Goal: Information Seeking & Learning: Learn about a topic

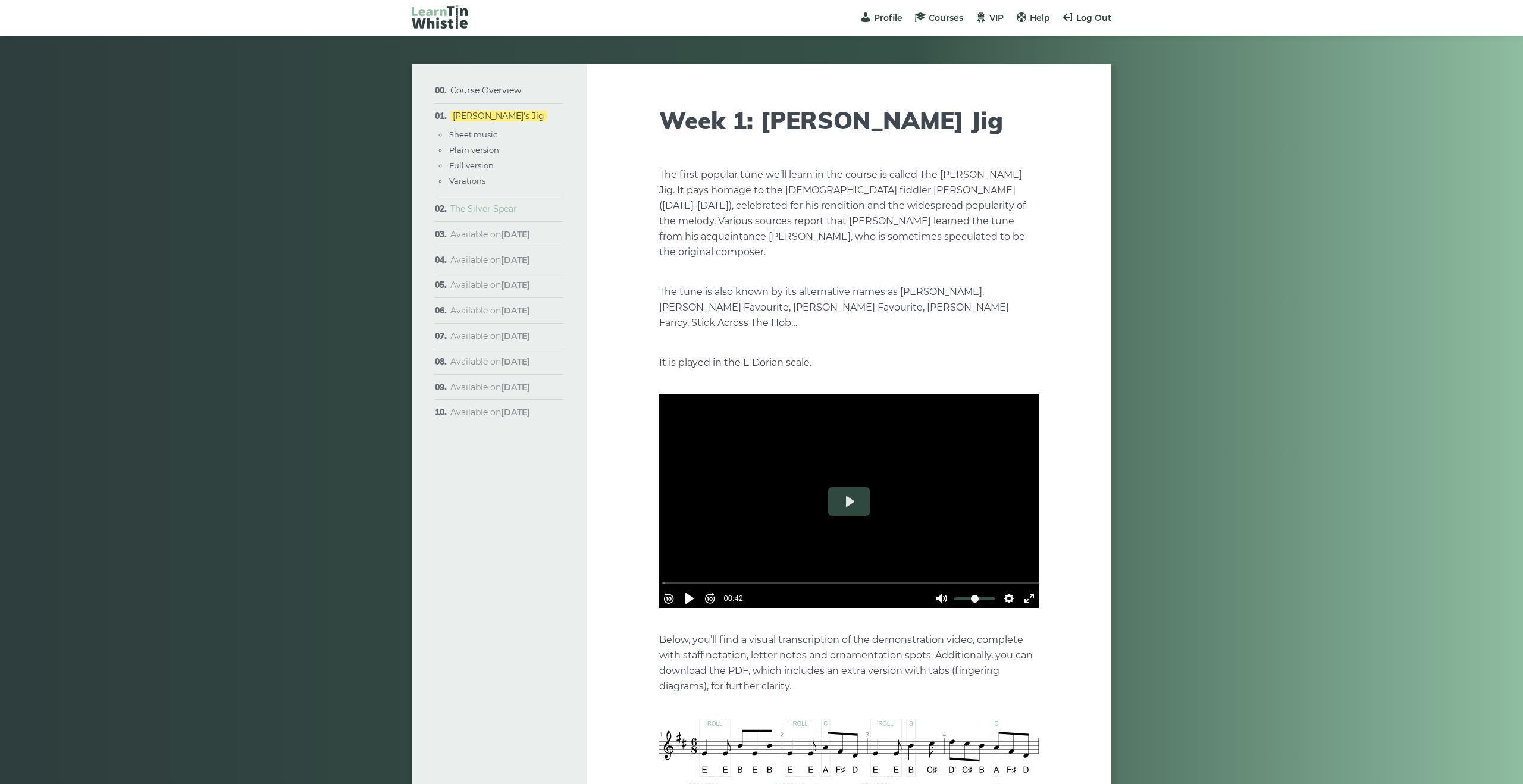
click at [496, 209] on link "The Silver Spear" at bounding box center [484, 208] width 67 height 11
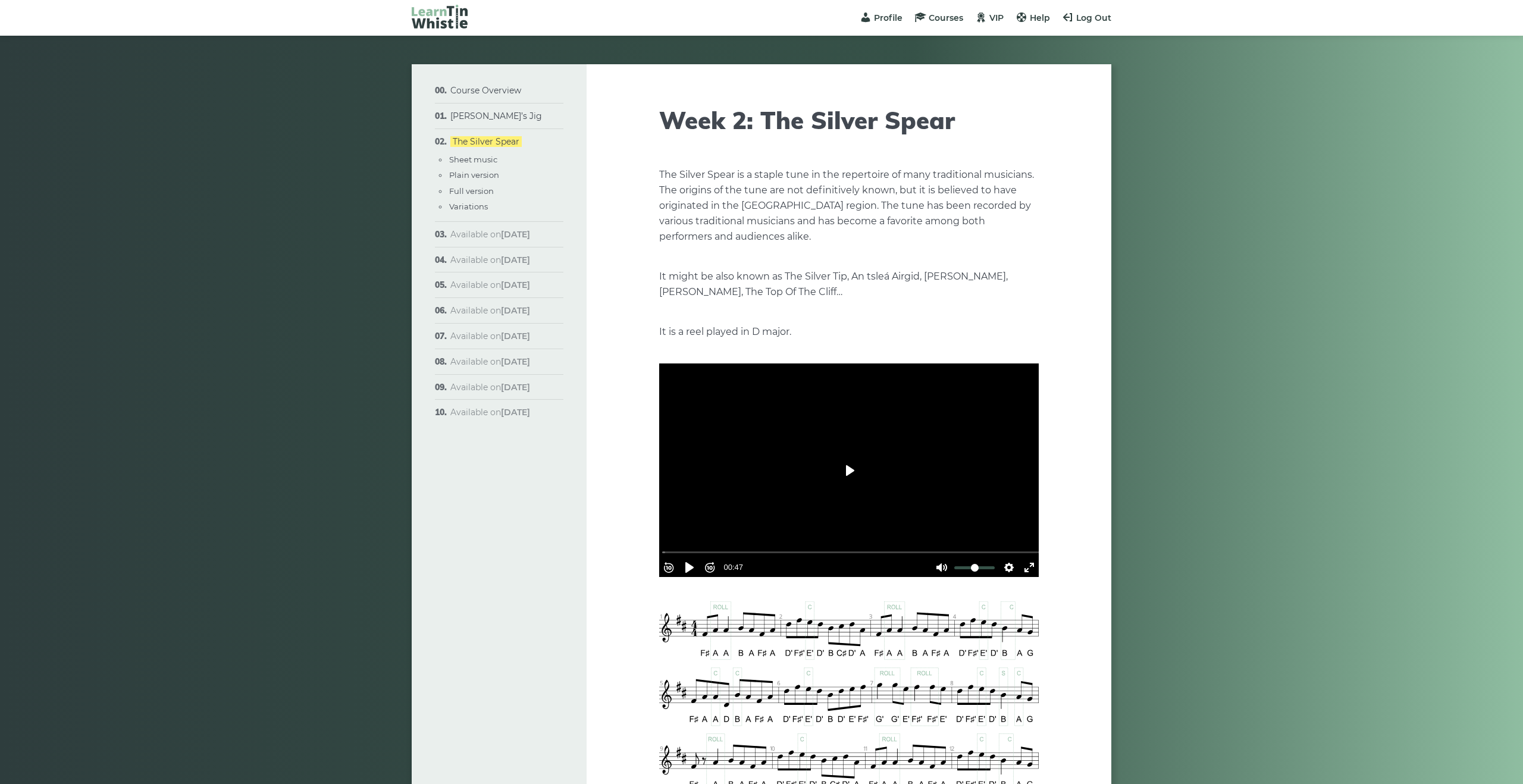
click at [844, 476] on button "Play" at bounding box center [849, 470] width 42 height 28
type input "***"
